Goal: Transaction & Acquisition: Register for event/course

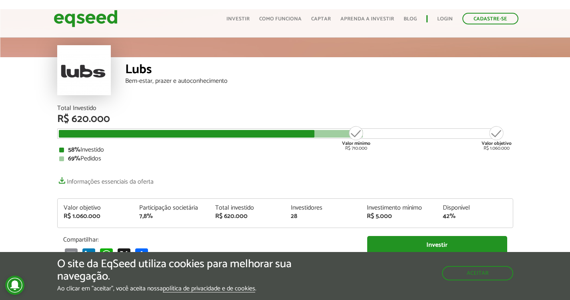
scroll to position [952, 0]
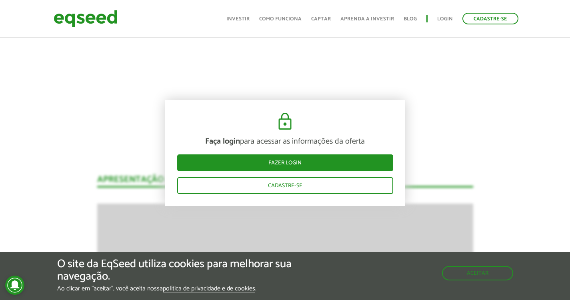
click at [484, 271] on button "Aceitar" at bounding box center [478, 272] width 70 height 13
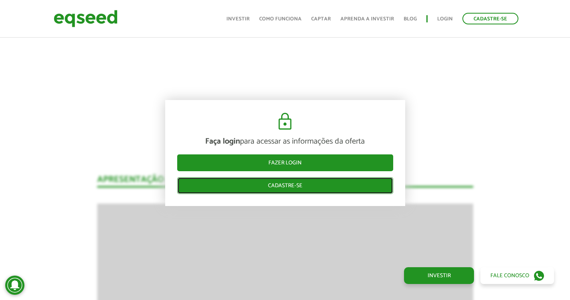
click at [309, 183] on link "Cadastre-se" at bounding box center [285, 185] width 216 height 17
click at [297, 187] on link "Cadastre-se" at bounding box center [285, 185] width 216 height 17
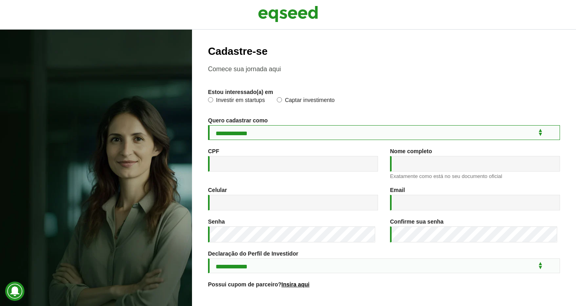
click at [534, 135] on select "**********" at bounding box center [384, 132] width 352 height 15
select select "***"
click at [208, 125] on select "**********" at bounding box center [384, 132] width 352 height 15
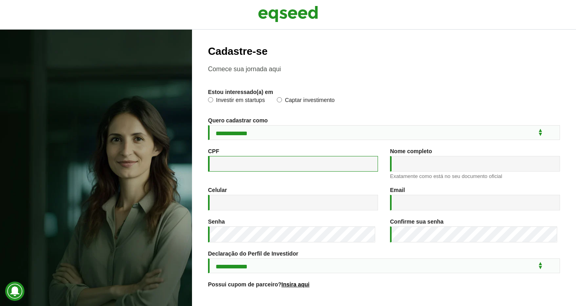
click at [285, 163] on input "CPF *" at bounding box center [293, 164] width 170 height 16
type input "**********"
click at [468, 165] on input "Nome completo *" at bounding box center [475, 164] width 170 height 16
type input "**********"
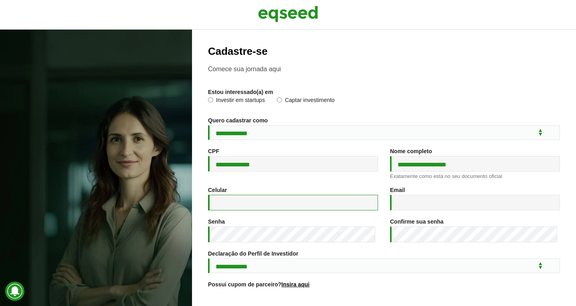
type input "**********"
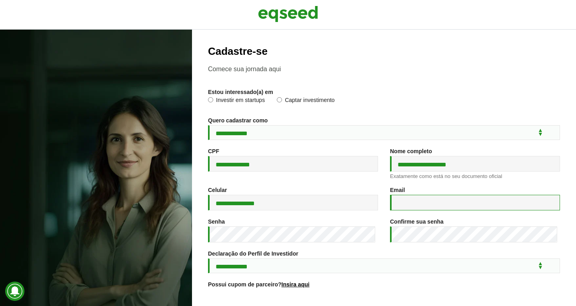
type input "**********"
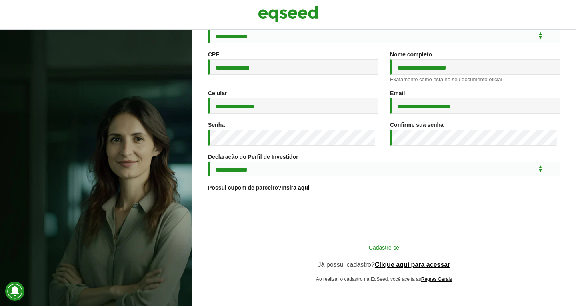
scroll to position [99, 0]
click at [383, 249] on button "Cadastre-se" at bounding box center [384, 246] width 208 height 15
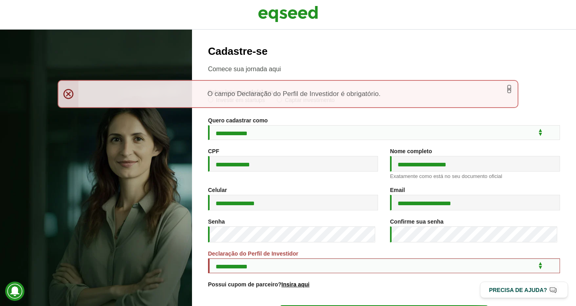
click at [508, 91] on link "×" at bounding box center [508, 89] width 5 height 8
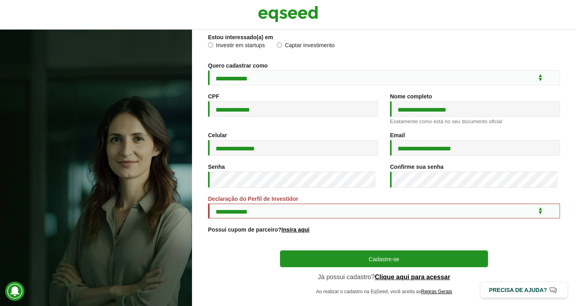
scroll to position [58, 0]
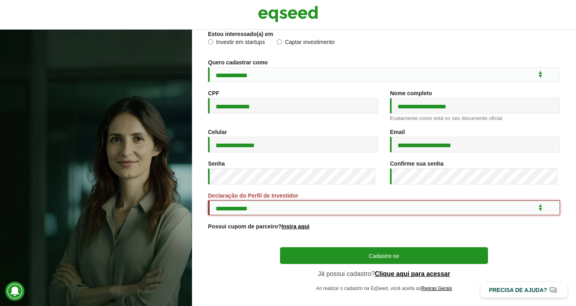
click at [533, 211] on select "**********" at bounding box center [384, 207] width 352 height 15
select select "***"
click at [208, 201] on select "**********" at bounding box center [384, 207] width 352 height 15
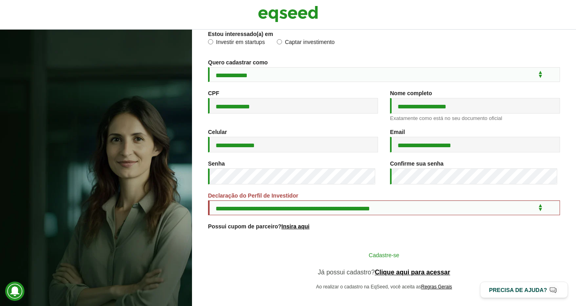
click at [378, 257] on button "Cadastre-se" at bounding box center [384, 254] width 208 height 15
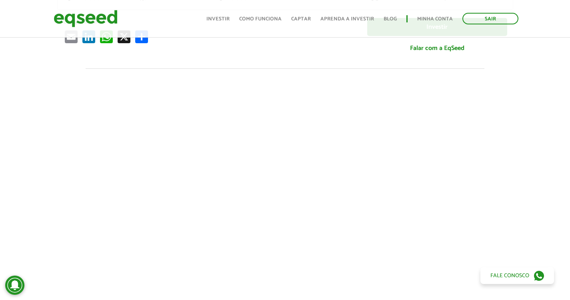
scroll to position [260, 0]
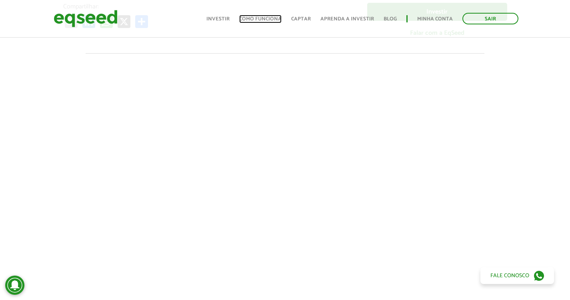
click at [257, 16] on link "Como funciona" at bounding box center [260, 18] width 42 height 5
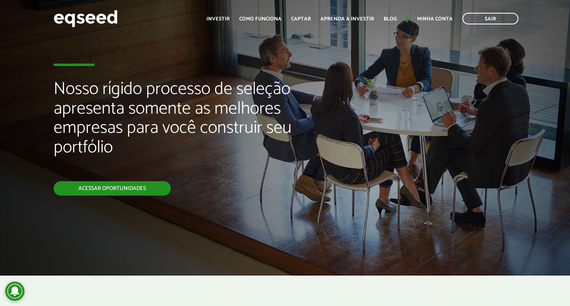
click at [134, 193] on link "Acessar oportunidades" at bounding box center [112, 188] width 117 height 14
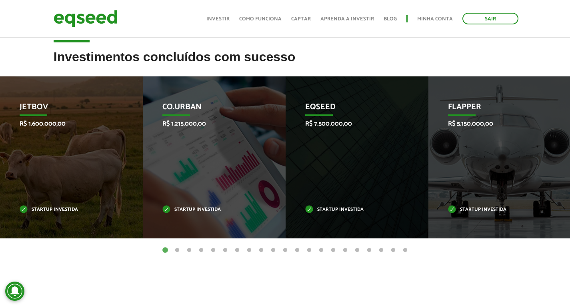
scroll to position [282, 0]
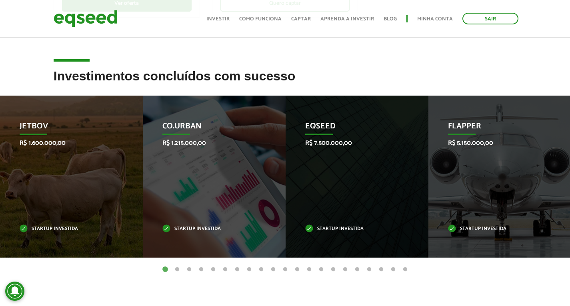
click at [175, 271] on button "2" at bounding box center [177, 269] width 8 height 8
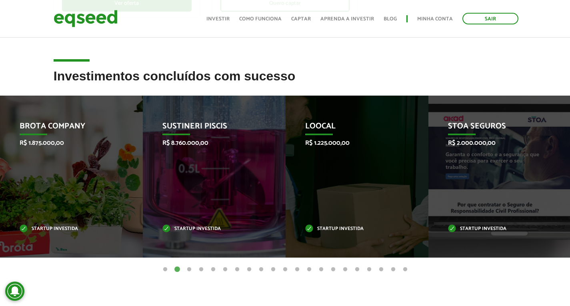
click at [189, 269] on button "3" at bounding box center [189, 269] width 8 height 8
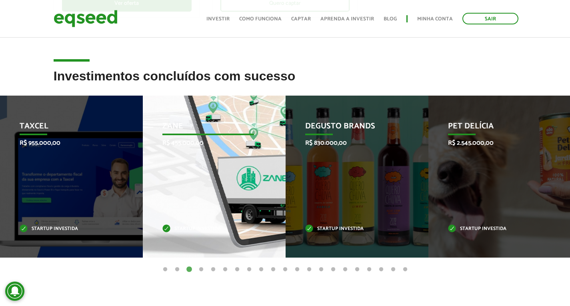
click at [219, 209] on div "Zane R$ 455.000,00 Startup investida" at bounding box center [208, 177] width 131 height 162
click at [250, 135] on p "Zane" at bounding box center [208, 129] width 92 height 14
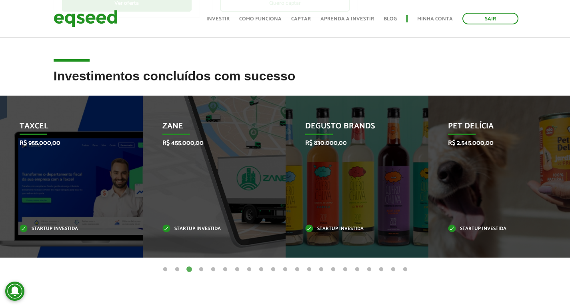
click at [199, 269] on button "4" at bounding box center [201, 269] width 8 height 8
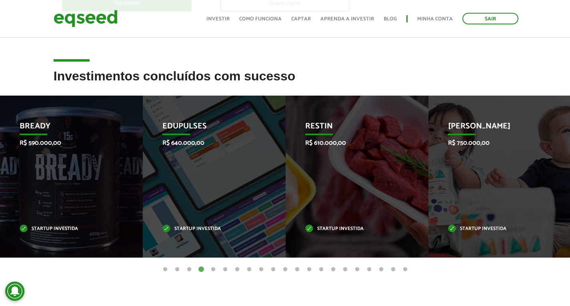
click at [213, 269] on button "5" at bounding box center [213, 269] width 8 height 8
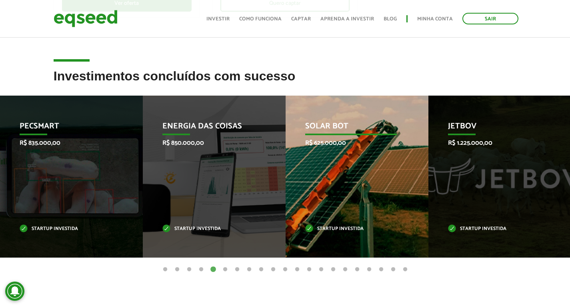
click at [354, 204] on div "Solar Bot R$ 625.000,00 Startup investida" at bounding box center [350, 177] width 131 height 162
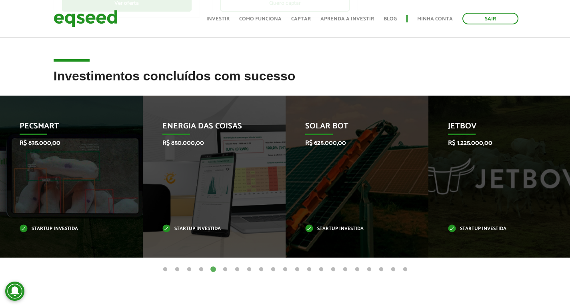
click at [403, 269] on button "21" at bounding box center [405, 269] width 8 height 8
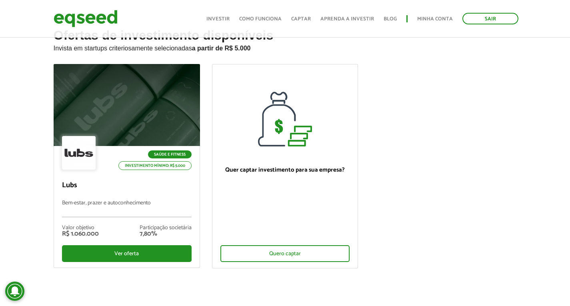
scroll to position [19, 0]
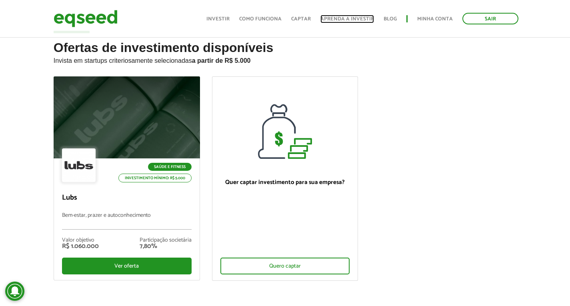
click at [356, 20] on link "Aprenda a investir" at bounding box center [347, 18] width 54 height 5
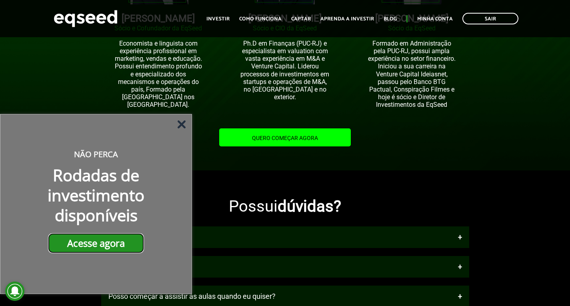
scroll to position [786, 0]
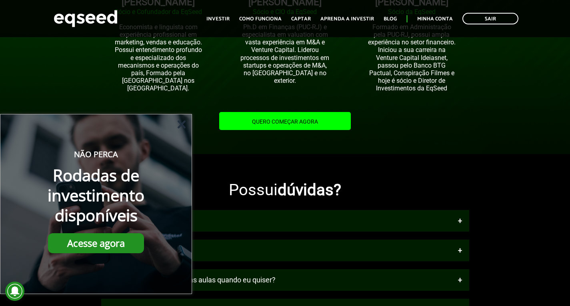
click at [185, 126] on icon "Fechar" at bounding box center [181, 124] width 8 height 8
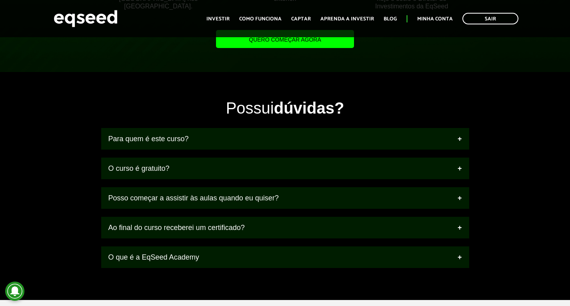
scroll to position [870, 0]
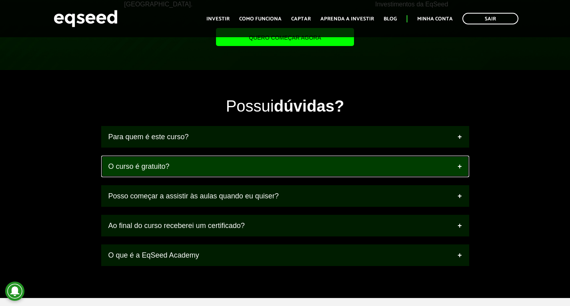
click at [459, 175] on link "O curso é gratuito?" at bounding box center [285, 166] width 368 height 22
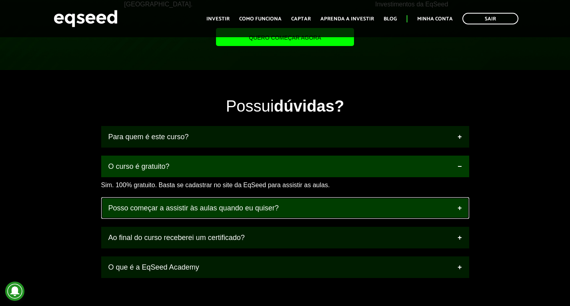
click at [458, 217] on link "Posso começar a assistir às aulas quando eu quiser?" at bounding box center [285, 208] width 368 height 22
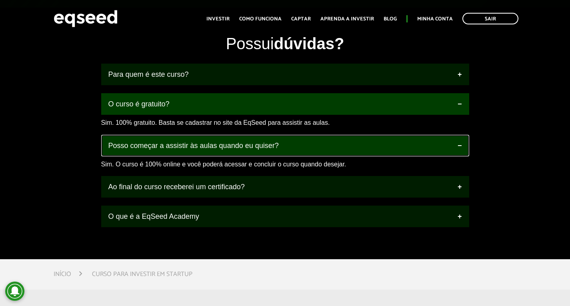
scroll to position [938, 0]
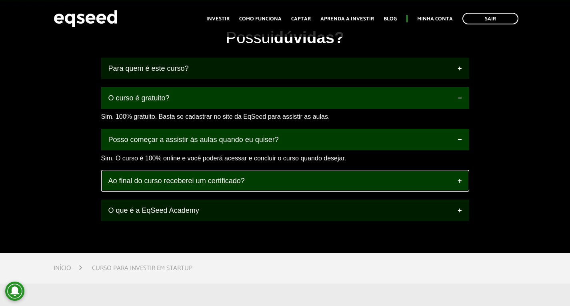
click at [459, 191] on link "Ao final do curso receberei um certificado?" at bounding box center [285, 181] width 368 height 22
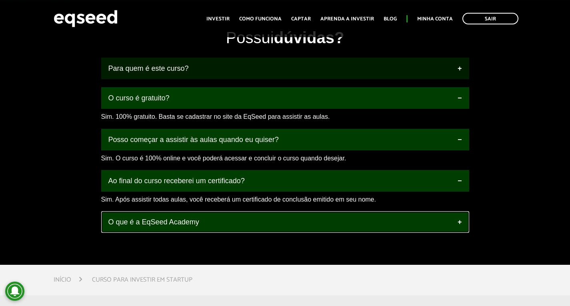
click at [459, 230] on link "O que é a EqSeed Academy" at bounding box center [285, 222] width 368 height 22
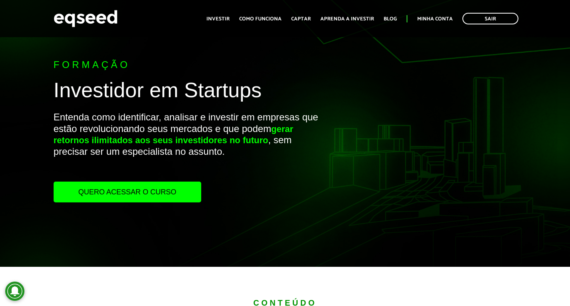
scroll to position [0, 0]
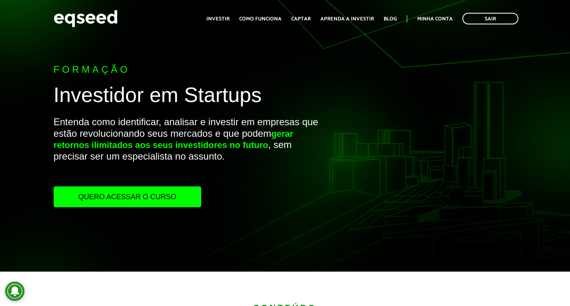
click at [146, 204] on link "Quero acessar o curso" at bounding box center [127, 196] width 147 height 21
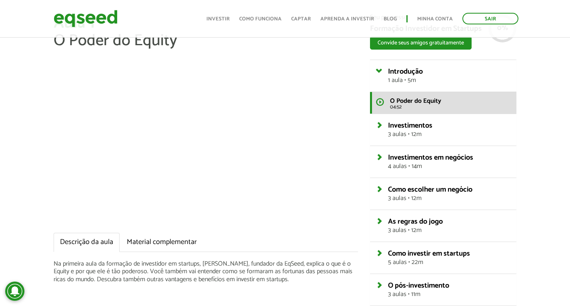
scroll to position [36, 0]
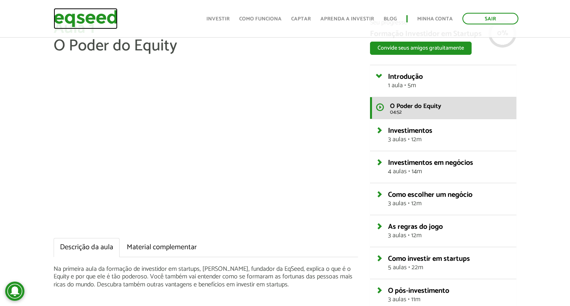
click at [88, 14] on img at bounding box center [86, 18] width 64 height 21
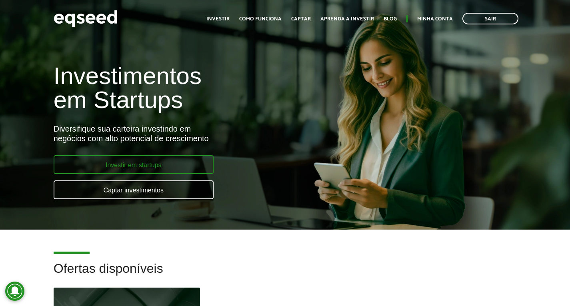
click at [116, 161] on link "Investir em startups" at bounding box center [134, 164] width 160 height 19
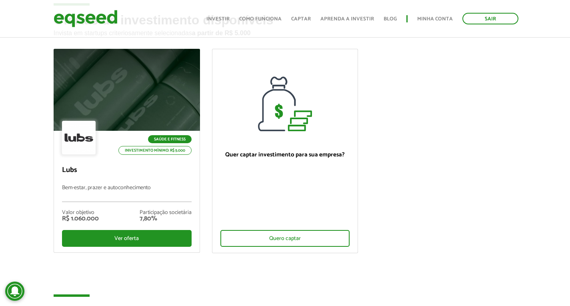
scroll to position [42, 0]
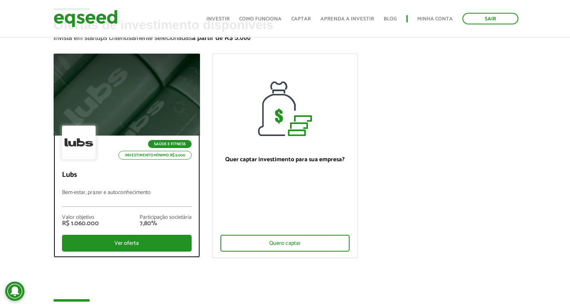
click at [168, 155] on p "Investimento mínimo: R$ 5.000" at bounding box center [154, 155] width 73 height 9
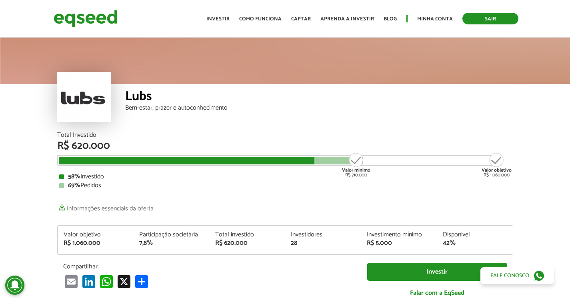
click at [512, 20] on link "Sair" at bounding box center [490, 19] width 56 height 12
